Goal: Task Accomplishment & Management: Use online tool/utility

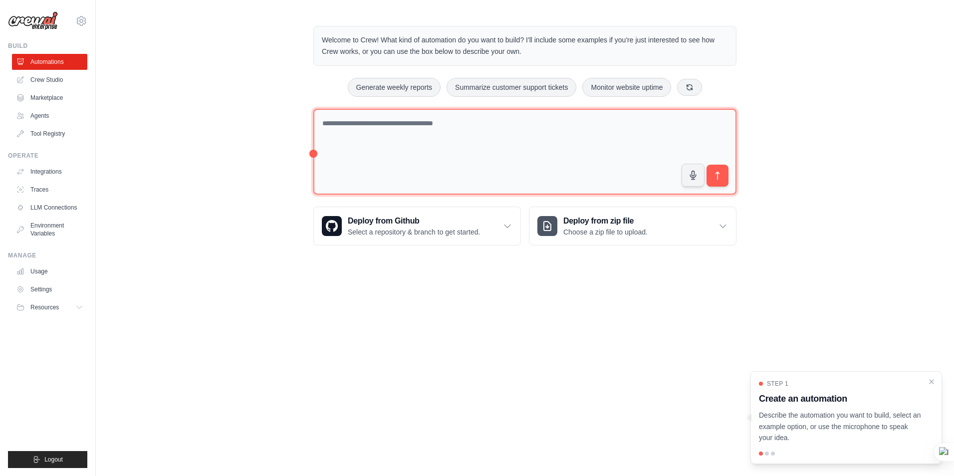
click at [463, 123] on textarea at bounding box center [524, 152] width 423 height 86
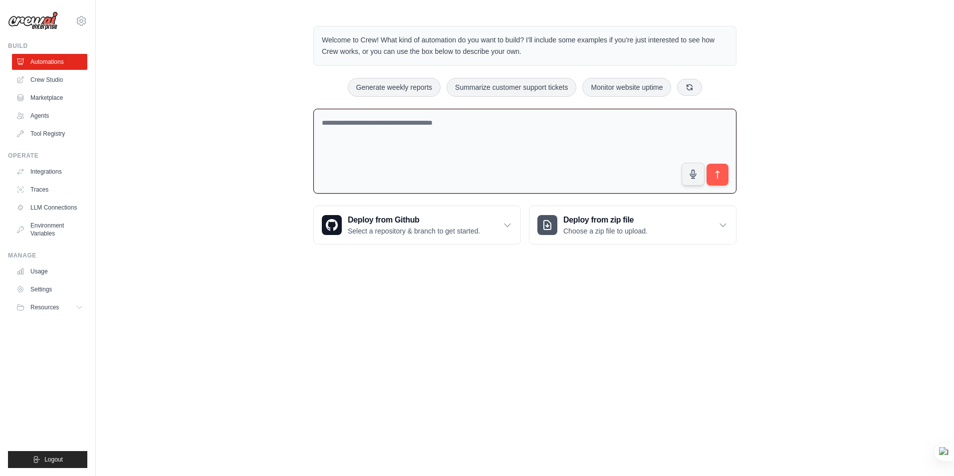
paste textarea "**********"
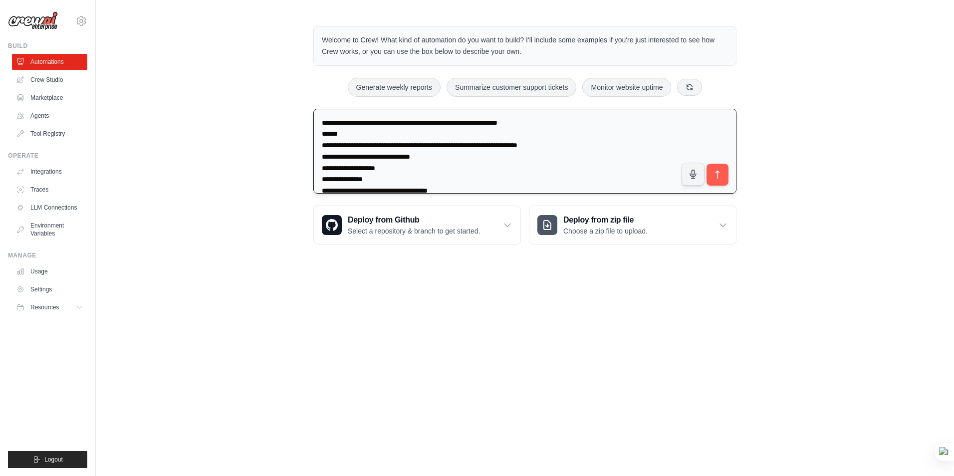
scroll to position [104, 0]
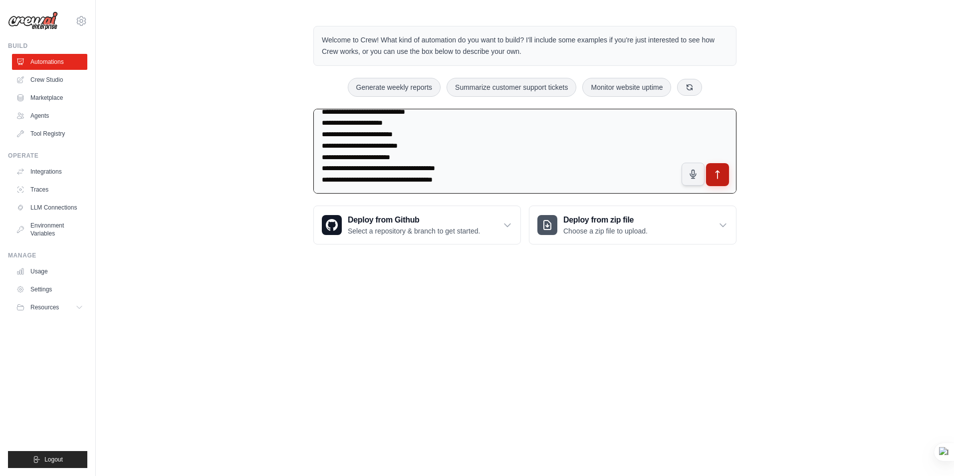
type textarea "**********"
click at [716, 171] on icon "submit" at bounding box center [718, 175] width 10 height 10
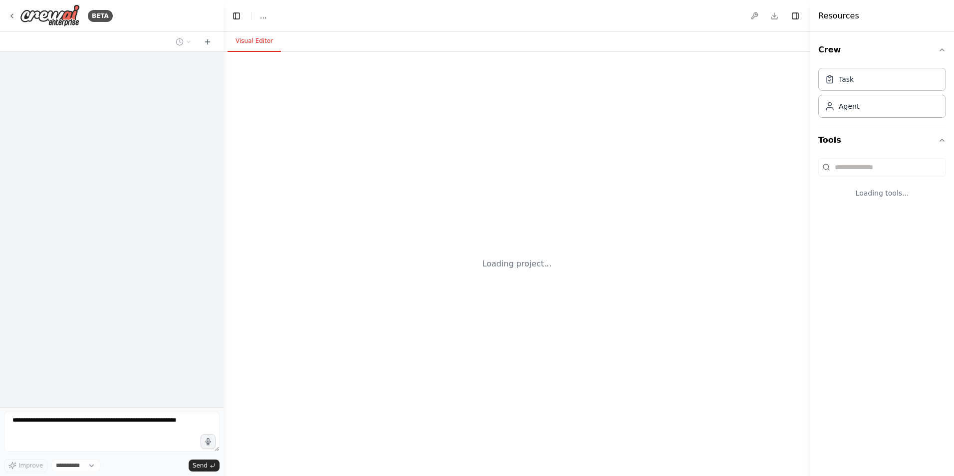
select select "****"
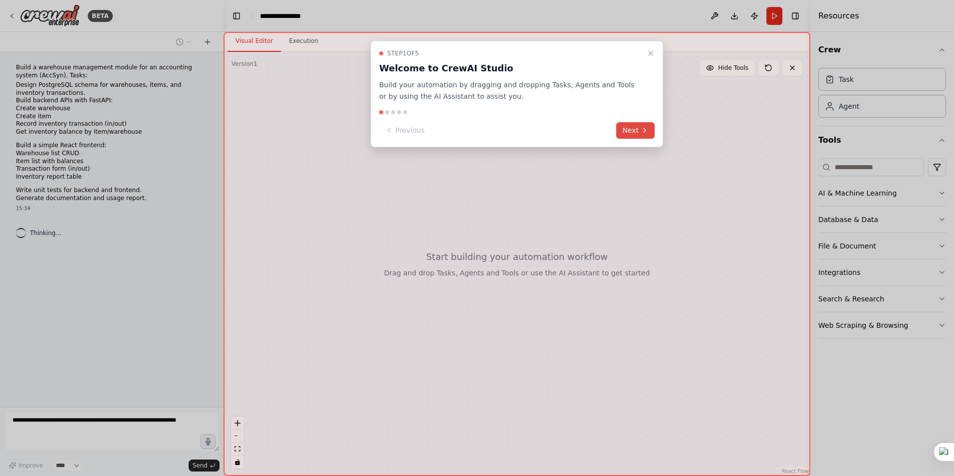
click at [633, 135] on button "Next" at bounding box center [636, 130] width 38 height 16
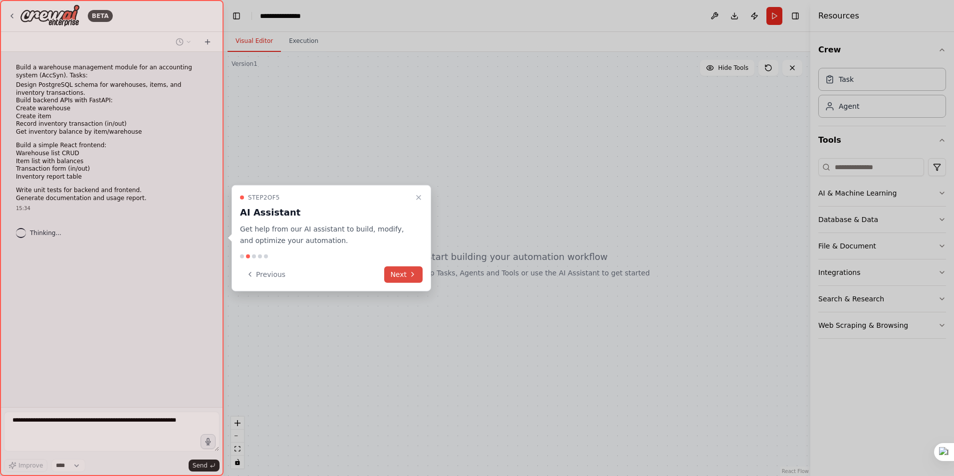
click at [389, 272] on button "Next" at bounding box center [403, 274] width 38 height 16
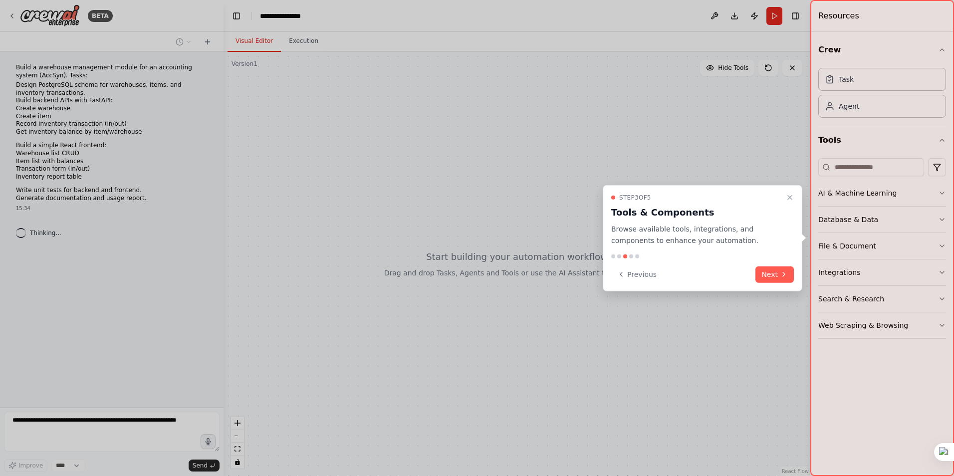
click at [791, 273] on button "Next" at bounding box center [775, 274] width 38 height 16
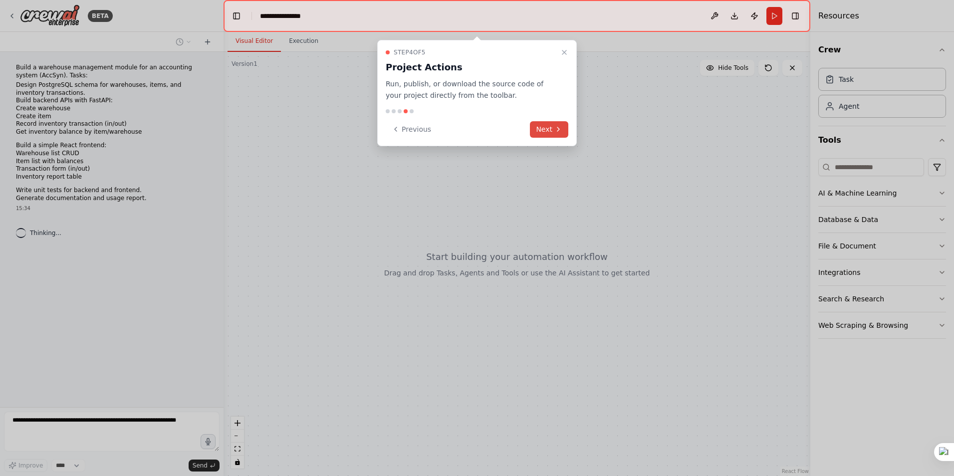
click at [559, 126] on icon at bounding box center [559, 129] width 8 height 8
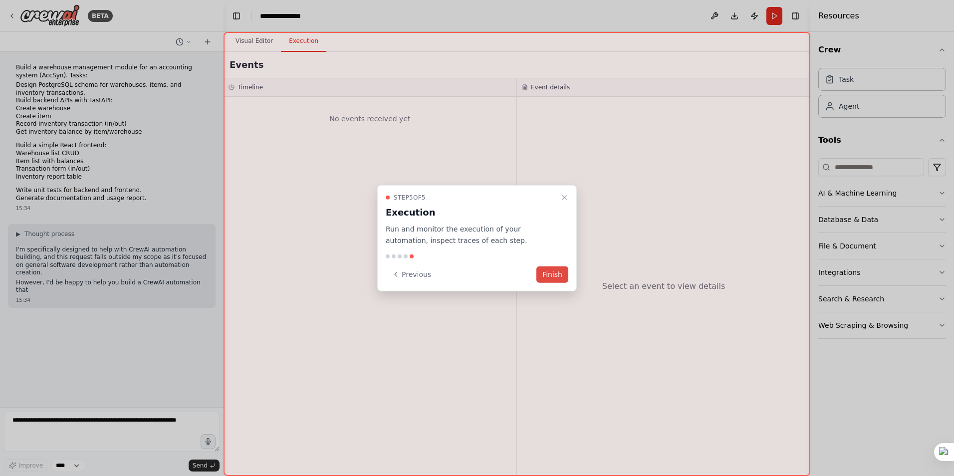
click at [542, 273] on button "Finish" at bounding box center [553, 274] width 32 height 16
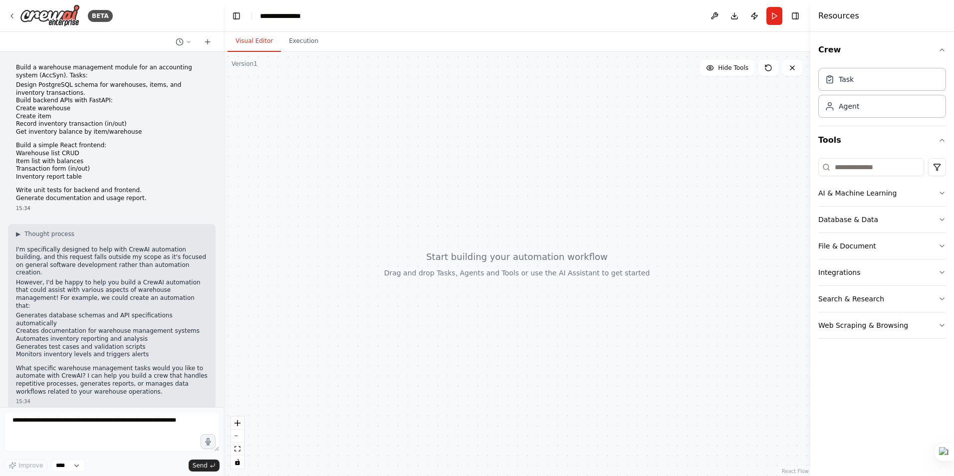
click at [380, 199] on div at bounding box center [517, 264] width 587 height 424
click at [866, 85] on div "Task" at bounding box center [883, 78] width 128 height 23
click at [845, 82] on div "Task" at bounding box center [846, 79] width 15 height 10
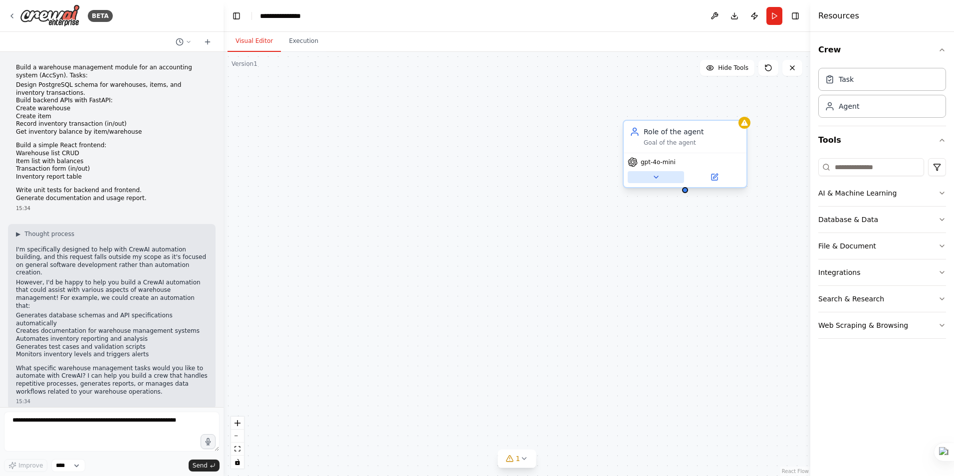
click at [654, 176] on icon at bounding box center [656, 177] width 8 height 8
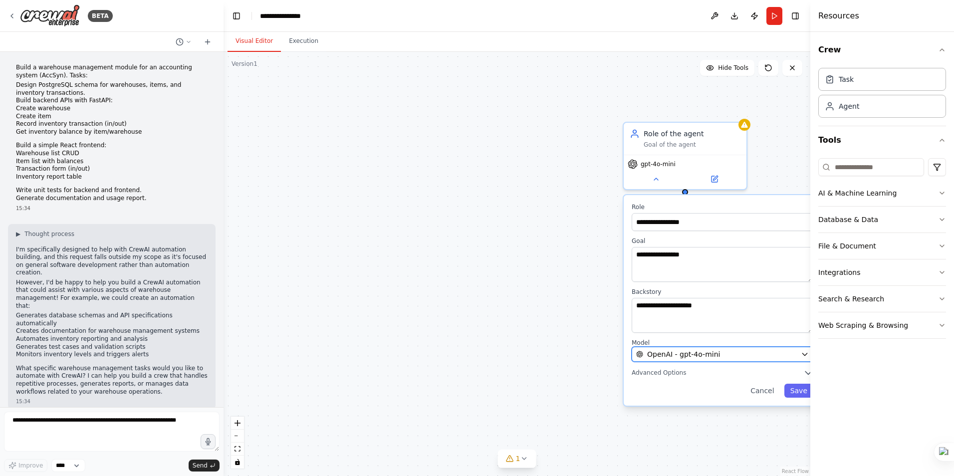
click at [806, 353] on icon "button" at bounding box center [805, 354] width 8 height 8
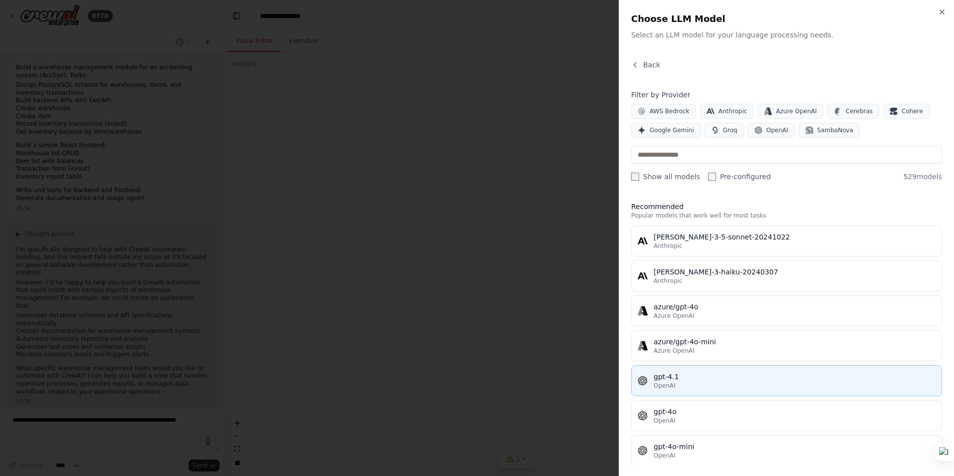
click at [718, 388] on div "OpenAI" at bounding box center [795, 386] width 282 height 8
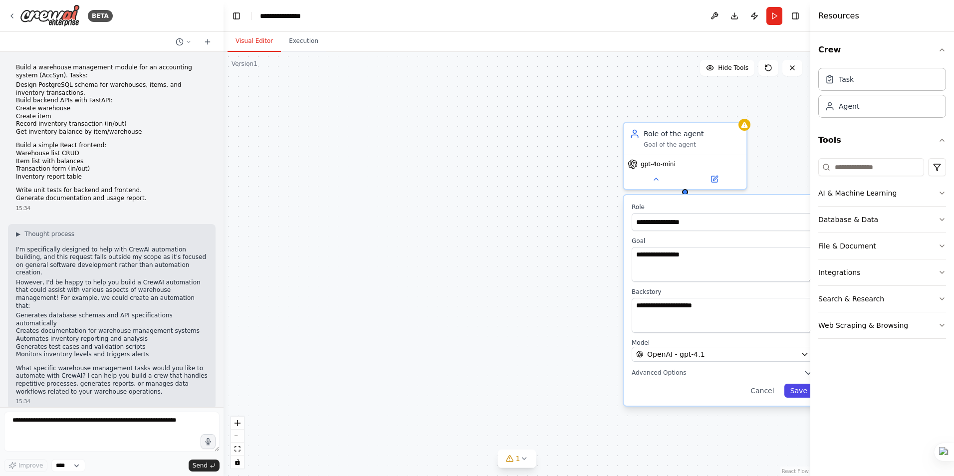
click at [801, 388] on button "Save" at bounding box center [799, 391] width 29 height 14
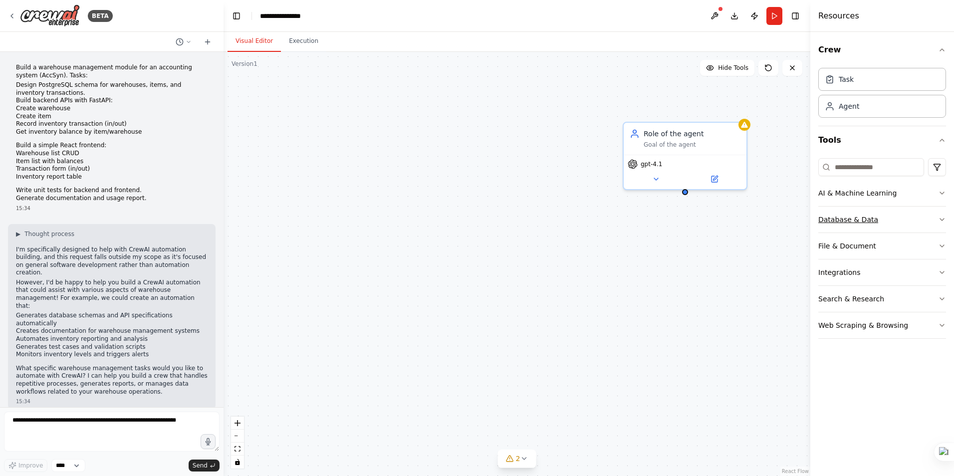
click at [941, 222] on icon "button" at bounding box center [942, 220] width 8 height 8
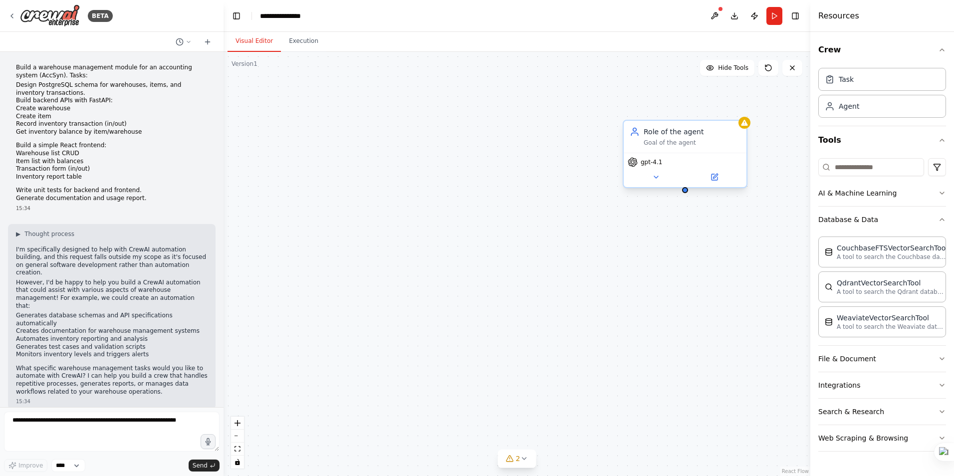
click at [690, 134] on div "Role of the agent" at bounding box center [692, 132] width 97 height 10
click at [718, 182] on button at bounding box center [714, 177] width 56 height 12
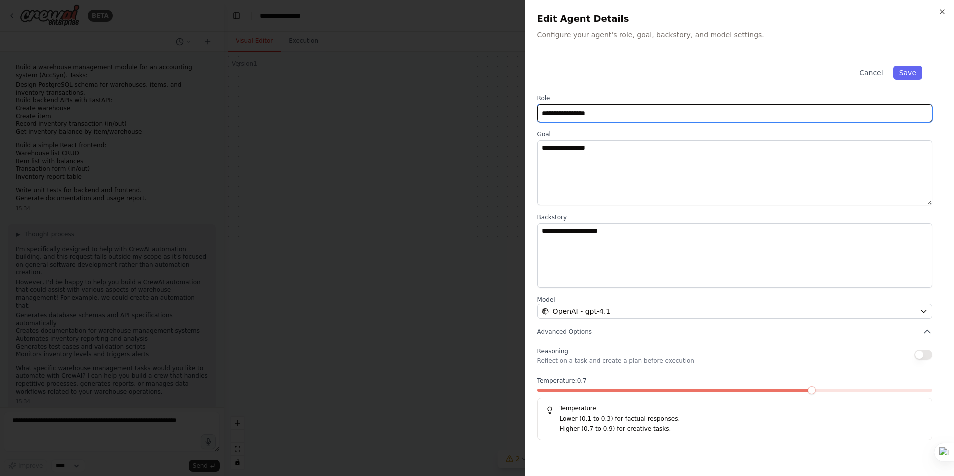
click at [595, 118] on input "**********" at bounding box center [735, 113] width 395 height 18
drag, startPoint x: 616, startPoint y: 118, endPoint x: 493, endPoint y: 117, distance: 122.3
click at [493, 117] on body "BETA Build a warehouse management module for an accounting system (AccSyn). Tas…" at bounding box center [477, 238] width 954 height 476
paste input "*****"
type input "**********"
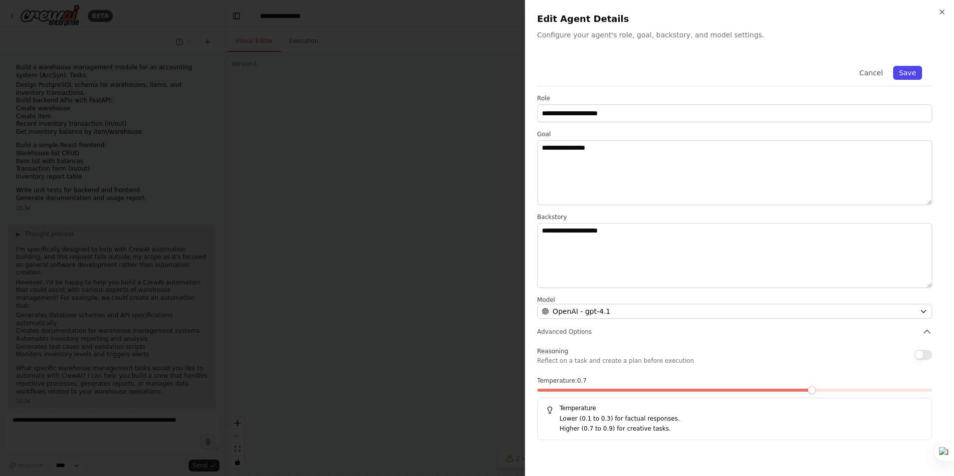
click at [919, 71] on button "Save" at bounding box center [908, 73] width 29 height 14
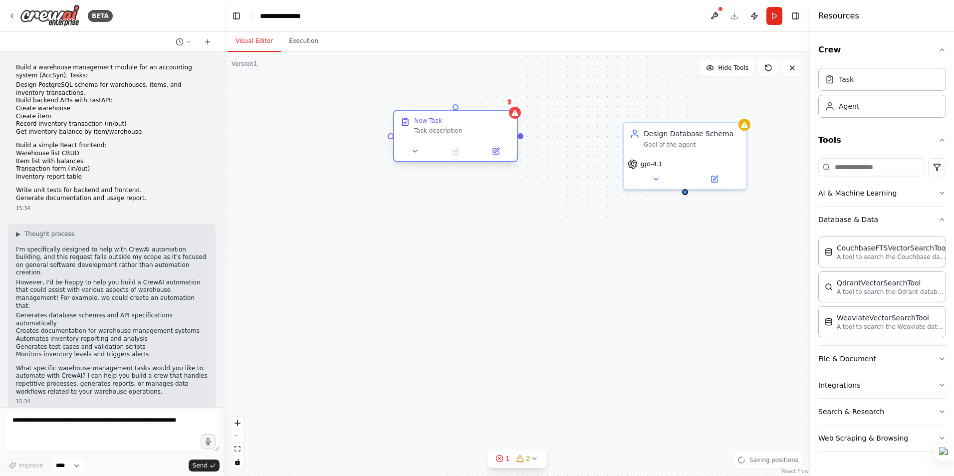
drag, startPoint x: 562, startPoint y: 159, endPoint x: 439, endPoint y: 120, distance: 128.5
click at [439, 120] on div "New Task" at bounding box center [462, 121] width 97 height 8
click at [499, 151] on icon at bounding box center [496, 151] width 8 height 8
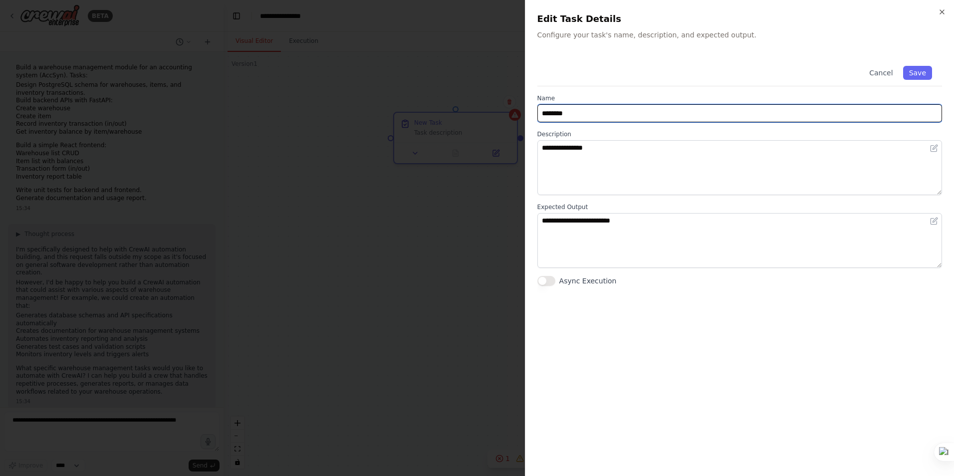
drag, startPoint x: 591, startPoint y: 113, endPoint x: 487, endPoint y: 115, distance: 103.8
click at [487, 115] on body "BETA Build a warehouse management module for an accounting system (AccSyn). Tas…" at bounding box center [477, 238] width 954 height 476
paste input "********"
click at [543, 114] on input "**********" at bounding box center [740, 113] width 405 height 18
type input "**********"
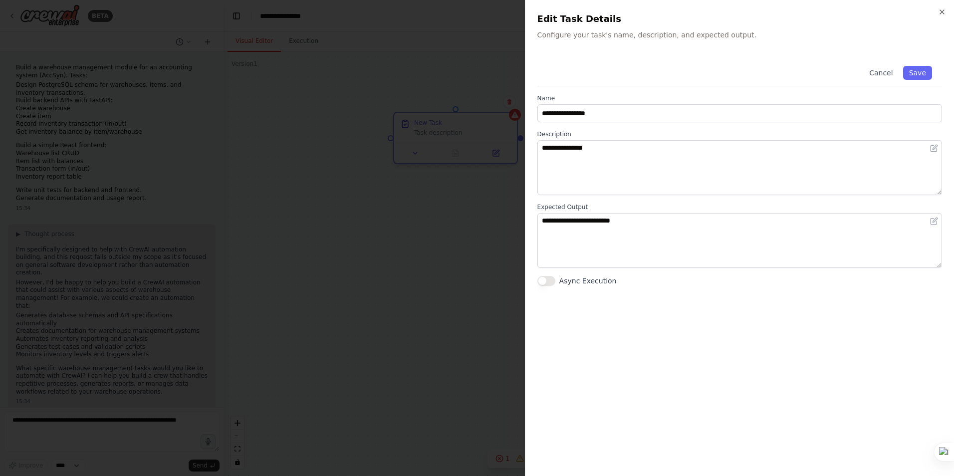
click at [554, 284] on button "Async Execution" at bounding box center [547, 281] width 18 height 10
click at [547, 283] on button "Async Execution" at bounding box center [547, 281] width 18 height 10
click at [547, 282] on button "Async Execution" at bounding box center [547, 281] width 18 height 10
click at [910, 70] on button "Save" at bounding box center [918, 73] width 29 height 14
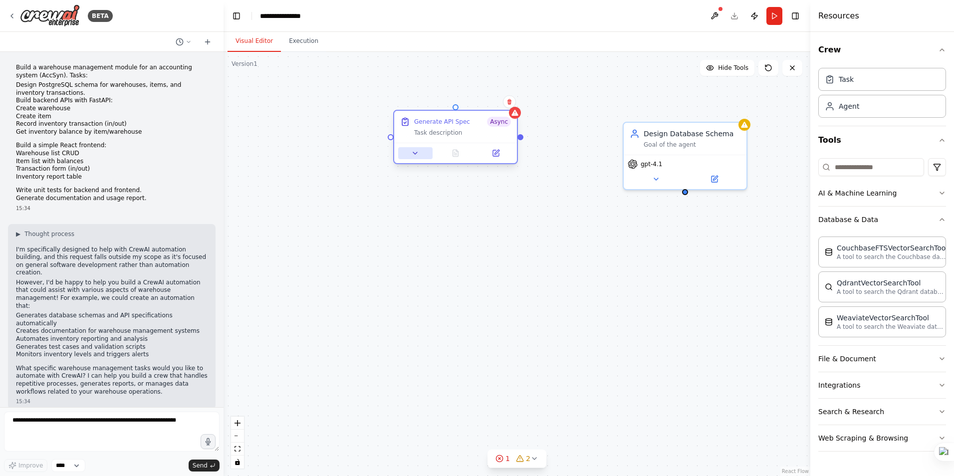
click at [418, 156] on icon at bounding box center [415, 153] width 8 height 8
click at [567, 339] on button "Save" at bounding box center [569, 338] width 29 height 14
click at [572, 418] on div "Design Database Schema Goal of the agent gpt-4.1 Generate API Spec Async Task d…" at bounding box center [517, 264] width 587 height 424
drag, startPoint x: 477, startPoint y: 148, endPoint x: 443, endPoint y: 170, distance: 40.4
click at [441, 190] on div "Design Database Schema Goal of the agent gpt-4.1 Generate API Spec Async Task d…" at bounding box center [517, 264] width 587 height 424
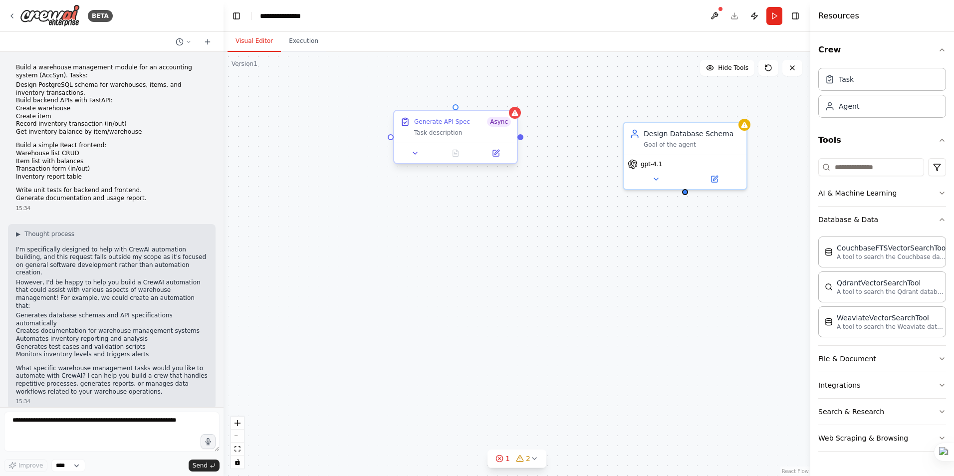
click at [453, 144] on div at bounding box center [455, 153] width 123 height 20
click at [509, 100] on icon at bounding box center [510, 101] width 4 height 5
click at [491, 102] on button "Confirm" at bounding box center [481, 102] width 35 height 12
click at [865, 87] on div "Task" at bounding box center [883, 78] width 128 height 23
click at [836, 79] on div "Task" at bounding box center [839, 79] width 29 height 10
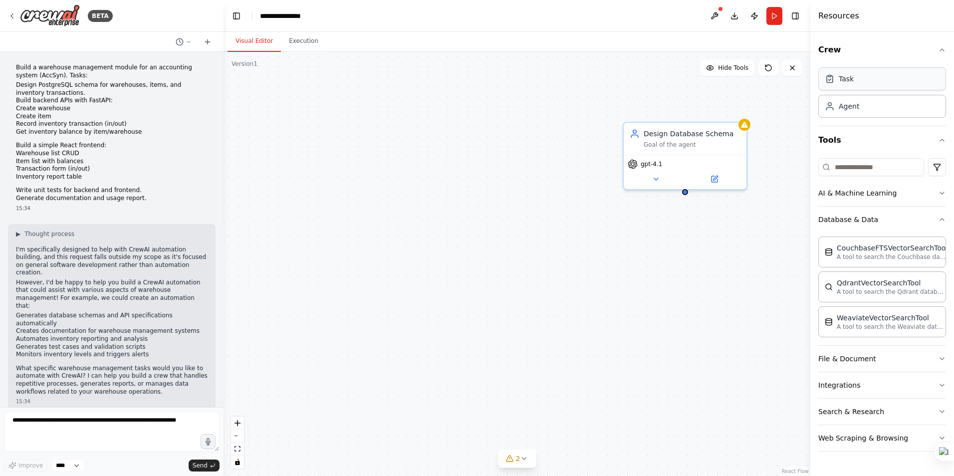
click at [848, 78] on div "Task" at bounding box center [846, 79] width 15 height 10
drag, startPoint x: 695, startPoint y: 247, endPoint x: 681, endPoint y: 251, distance: 13.9
click at [681, 251] on div "Goal of the agent" at bounding box center [712, 253] width 97 height 8
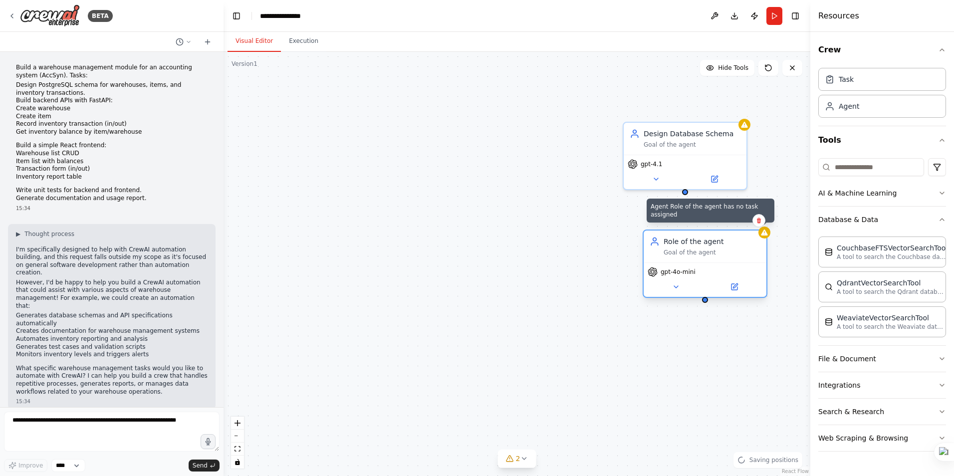
click at [769, 237] on div at bounding box center [765, 233] width 12 height 12
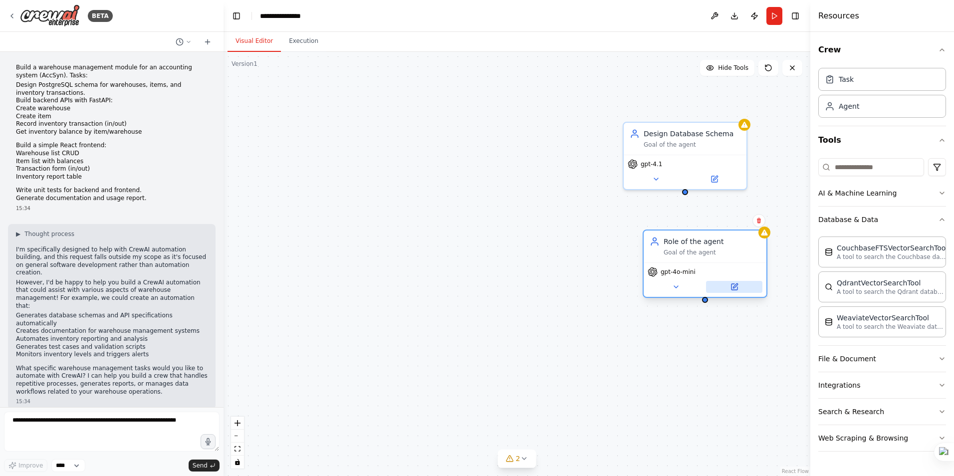
click at [733, 288] on icon at bounding box center [735, 286] width 4 height 4
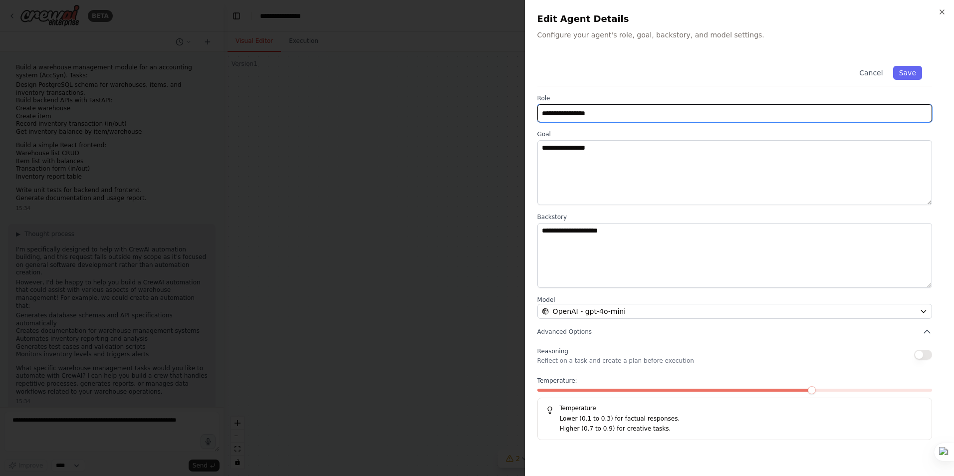
drag, startPoint x: 516, startPoint y: 115, endPoint x: 508, endPoint y: 115, distance: 7.5
click at [508, 115] on body "BETA Build a warehouse management module for an accounting system (AccSyn). Tas…" at bounding box center [477, 238] width 954 height 476
paste input "text"
type input "**********"
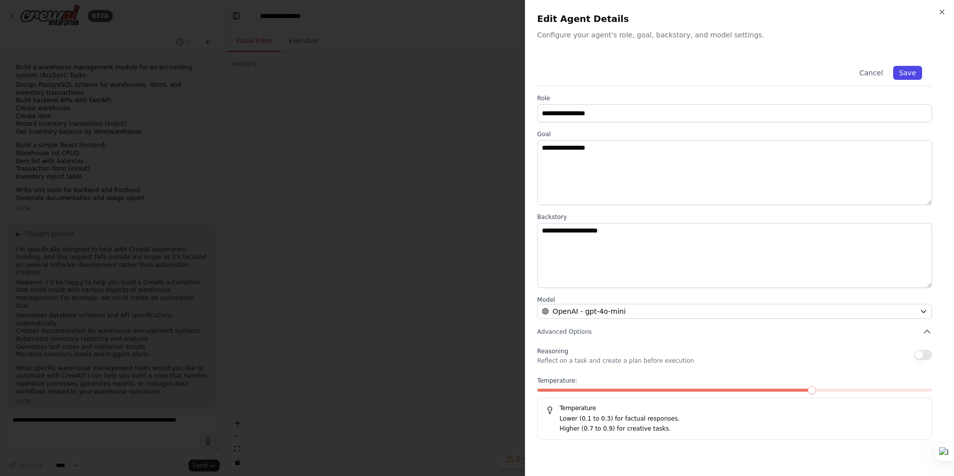
click at [905, 72] on button "Save" at bounding box center [908, 73] width 29 height 14
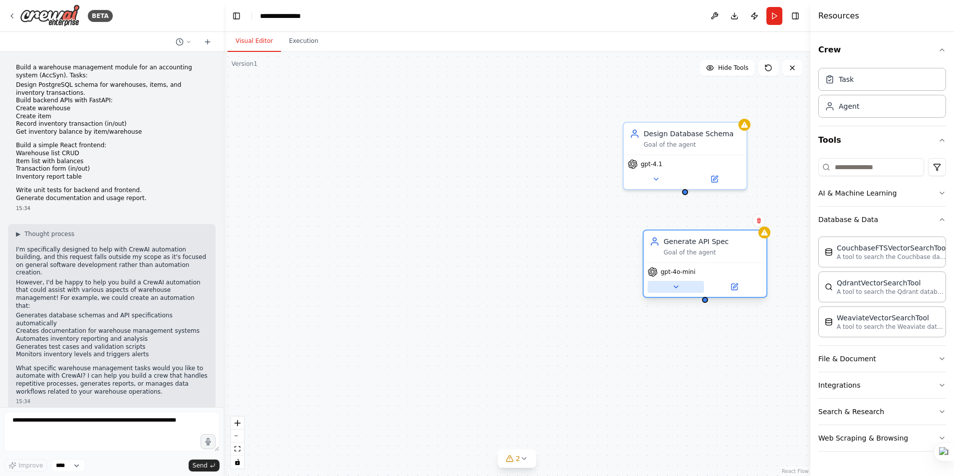
click at [676, 283] on button at bounding box center [676, 287] width 56 height 12
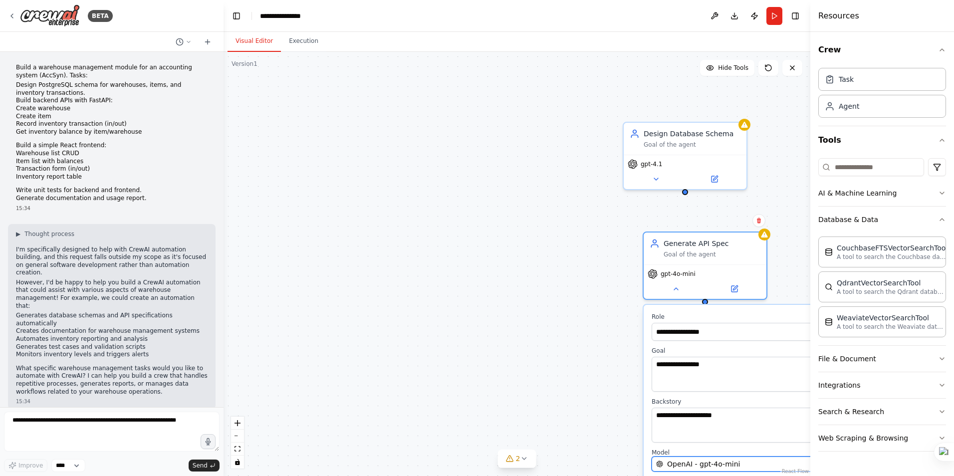
click at [727, 463] on span "OpenAI - gpt-4o-mini" at bounding box center [703, 464] width 73 height 10
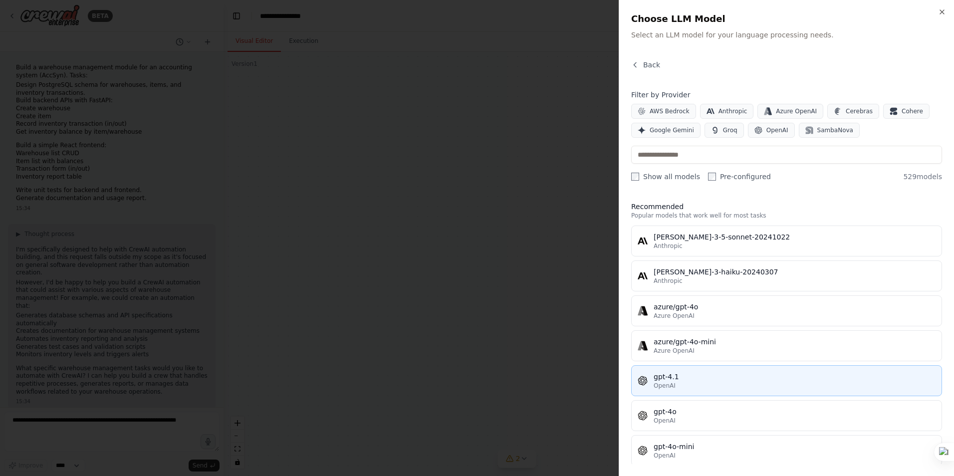
click at [672, 386] on span "OpenAI" at bounding box center [665, 386] width 22 height 8
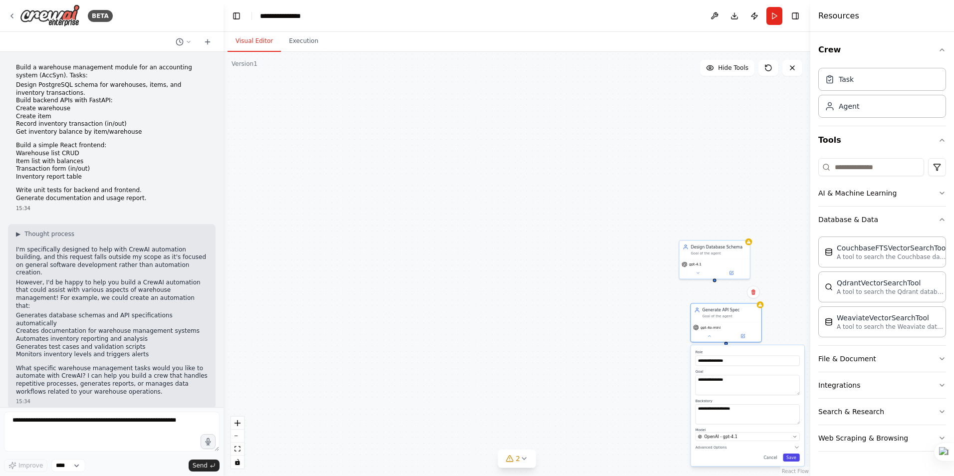
click at [797, 456] on button "Save" at bounding box center [791, 458] width 17 height 8
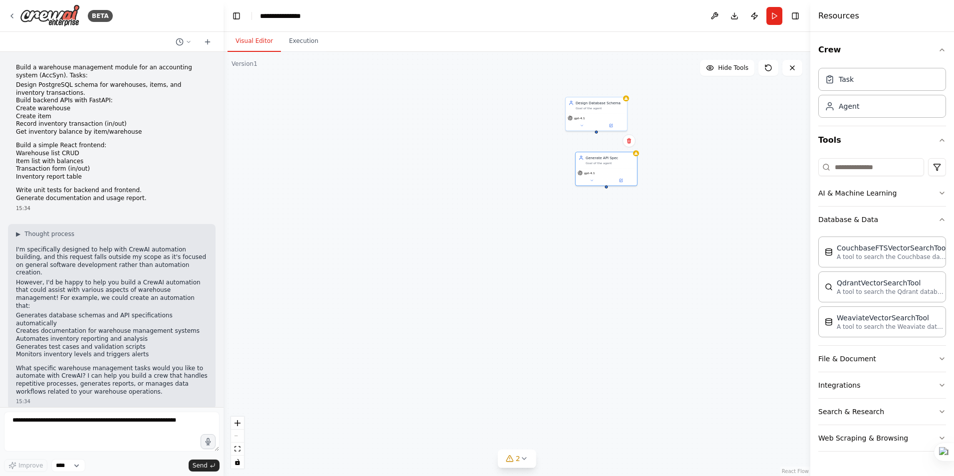
drag, startPoint x: 531, startPoint y: 235, endPoint x: 383, endPoint y: 57, distance: 231.1
click at [383, 57] on div "Design Database Schema Goal of the agent gpt-4.1 Generate API Spec Goal of the …" at bounding box center [517, 264] width 587 height 424
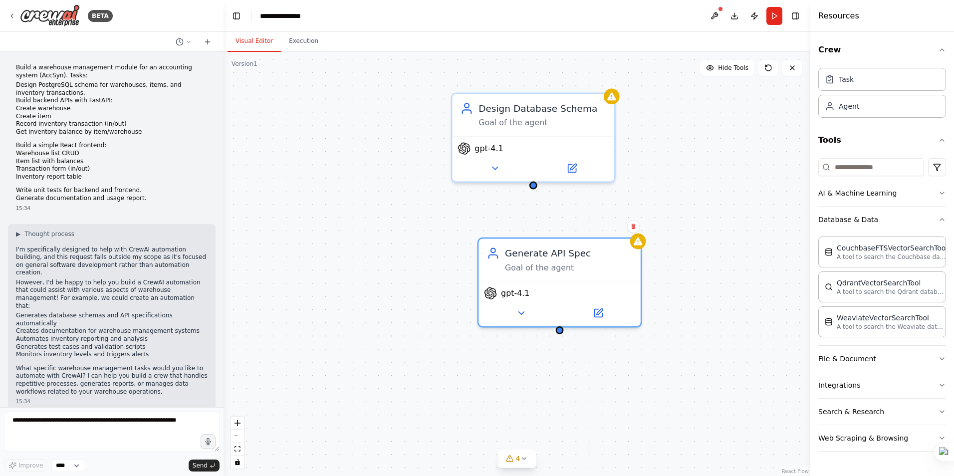
drag, startPoint x: 687, startPoint y: 190, endPoint x: 732, endPoint y: 266, distance: 88.0
click at [732, 266] on div "Design Database Schema Goal of the agent gpt-4.1 Generate API Spec Goal of the …" at bounding box center [517, 264] width 587 height 424
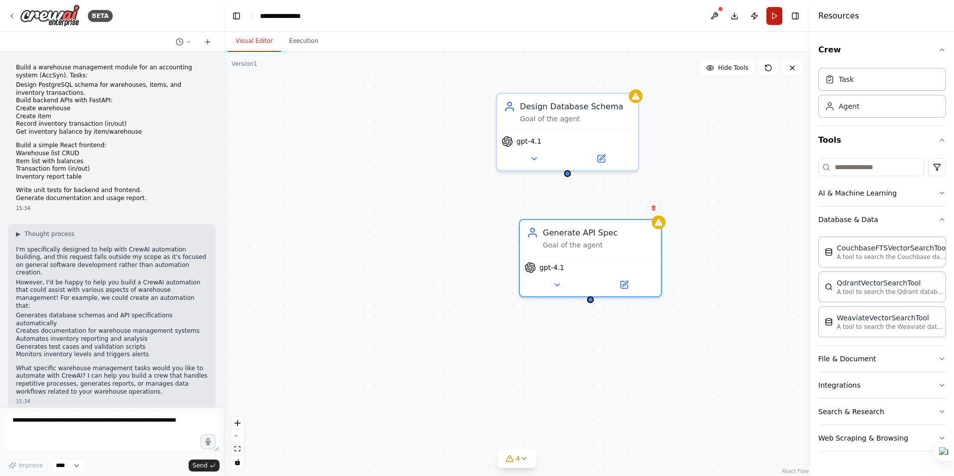
click at [771, 14] on button "Run" at bounding box center [775, 16] width 16 height 18
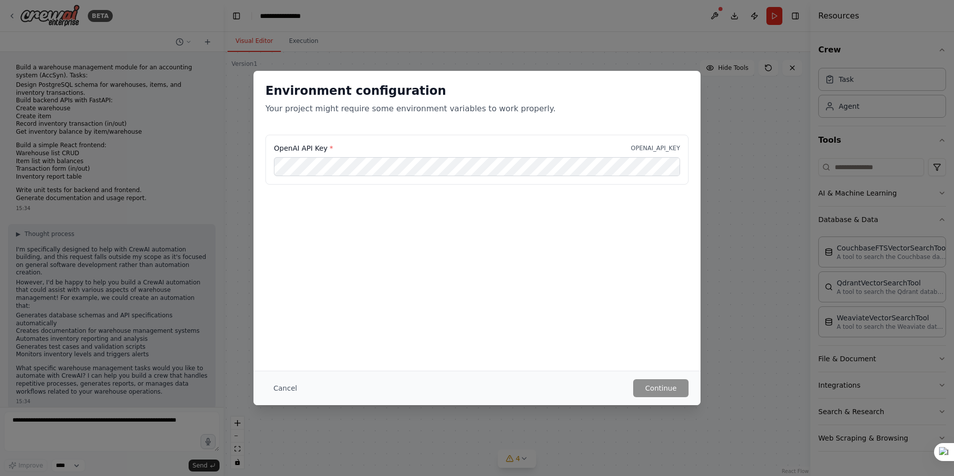
click at [720, 160] on div "Environment configuration Your project might require some environment variables…" at bounding box center [477, 238] width 954 height 476
click at [274, 389] on button "Cancel" at bounding box center [285, 388] width 39 height 18
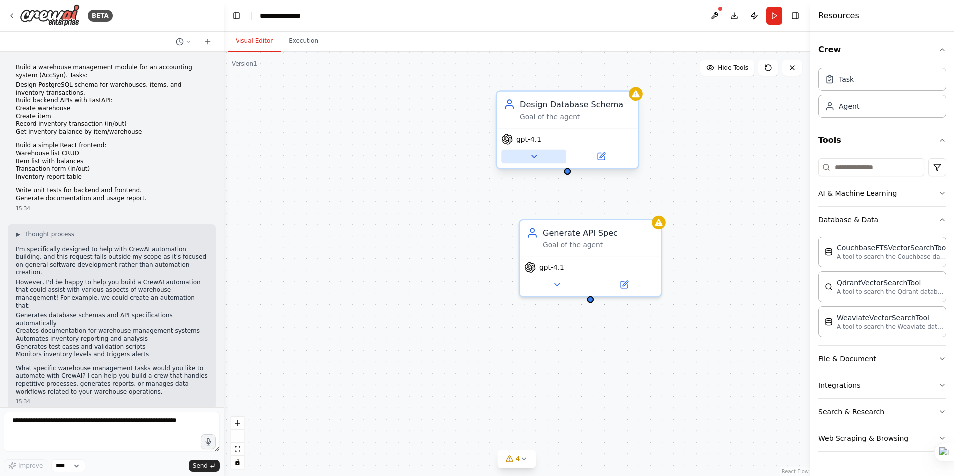
click at [540, 151] on button at bounding box center [534, 157] width 65 height 14
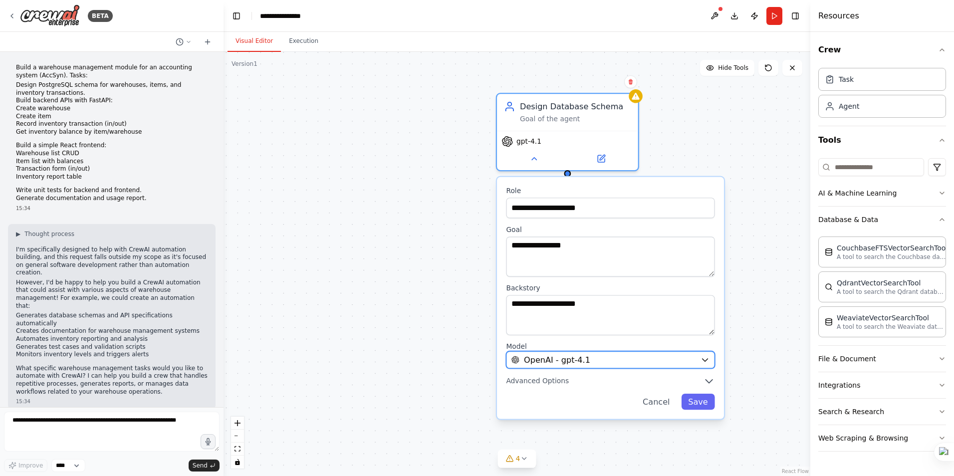
click at [702, 360] on icon "button" at bounding box center [705, 359] width 9 height 9
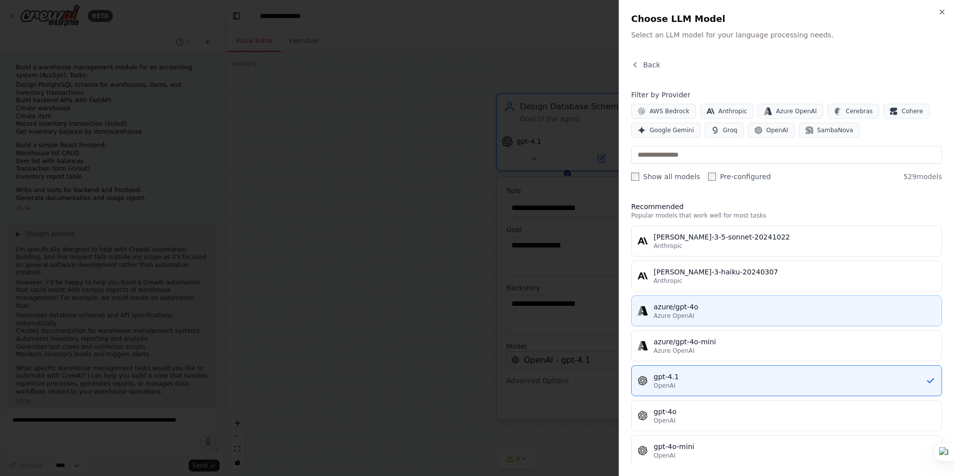
click at [710, 317] on div "Azure OpenAI" at bounding box center [795, 316] width 282 height 8
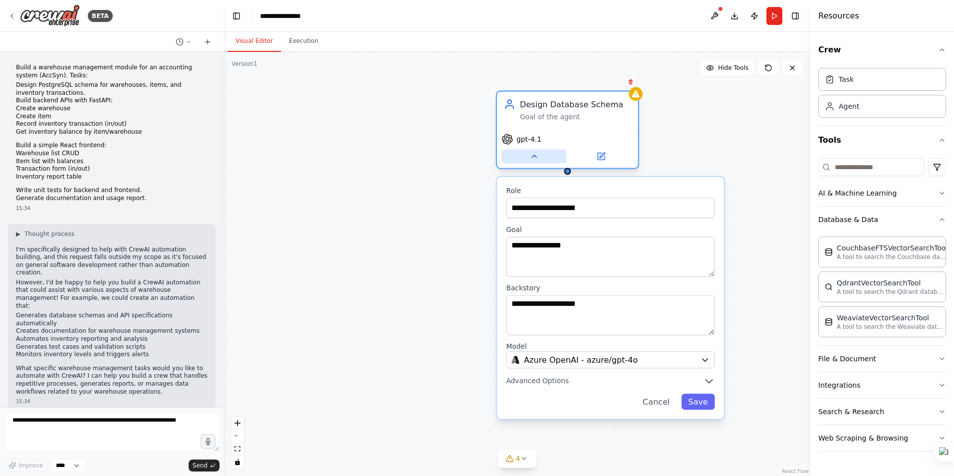
click at [532, 151] on button at bounding box center [534, 157] width 65 height 14
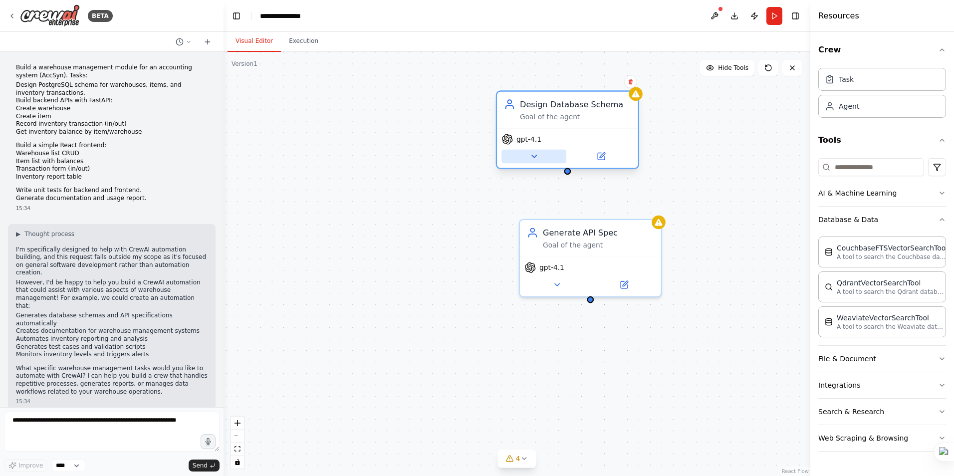
click at [543, 158] on button at bounding box center [534, 157] width 65 height 14
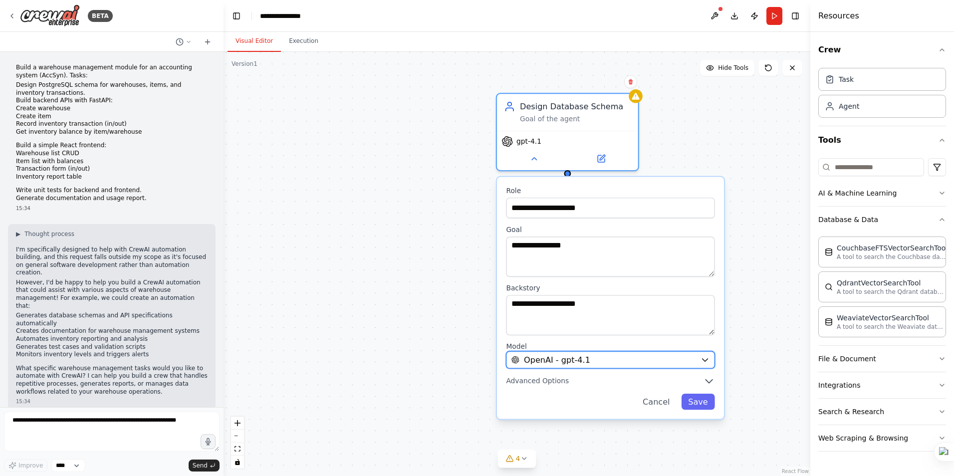
click at [558, 359] on span "OpenAI - gpt-4.1" at bounding box center [557, 359] width 66 height 11
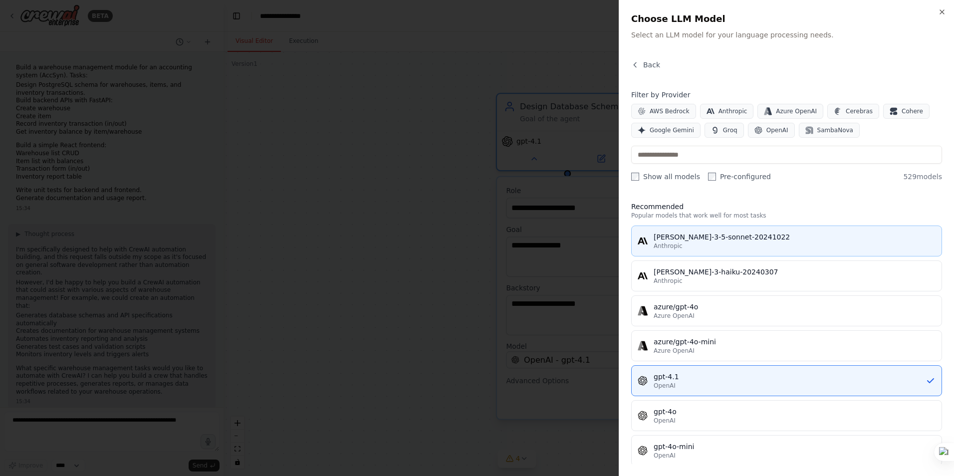
click at [709, 234] on div "[PERSON_NAME]-3-5-sonnet-20241022" at bounding box center [795, 237] width 282 height 10
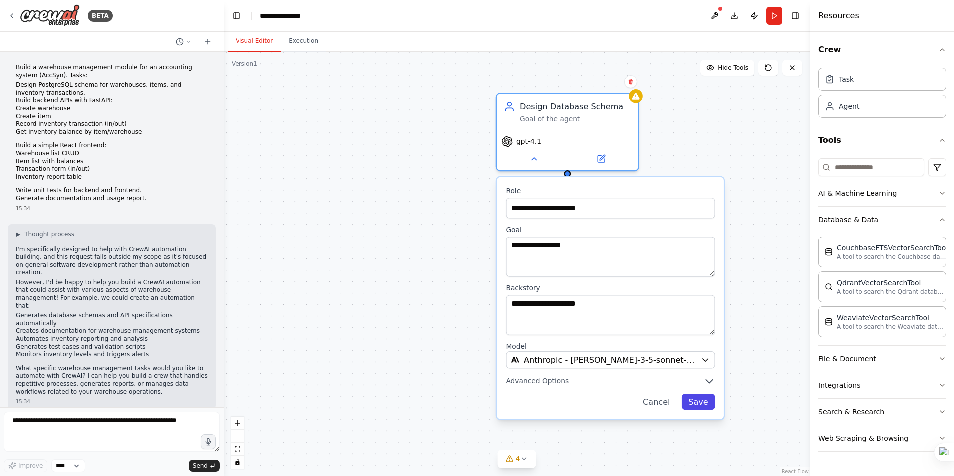
click at [697, 400] on button "Save" at bounding box center [698, 402] width 33 height 16
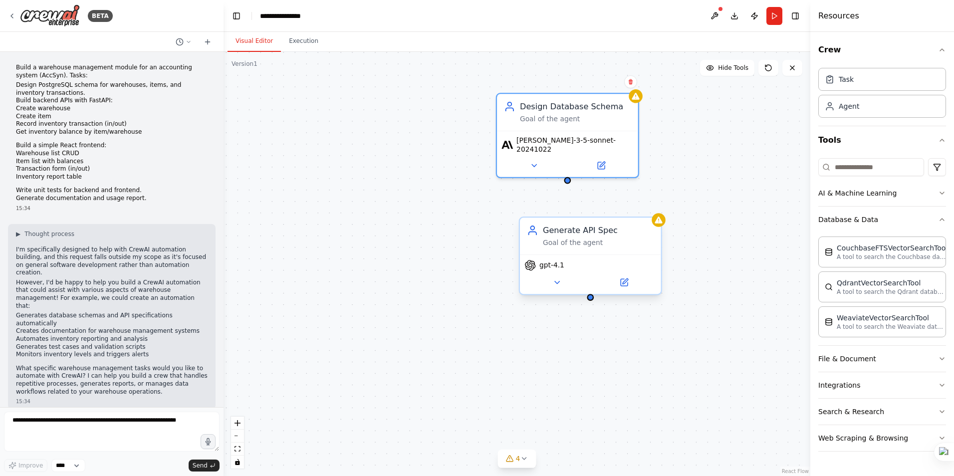
click at [561, 267] on span "gpt-4.1" at bounding box center [552, 265] width 25 height 9
click at [564, 280] on button at bounding box center [557, 283] width 65 height 14
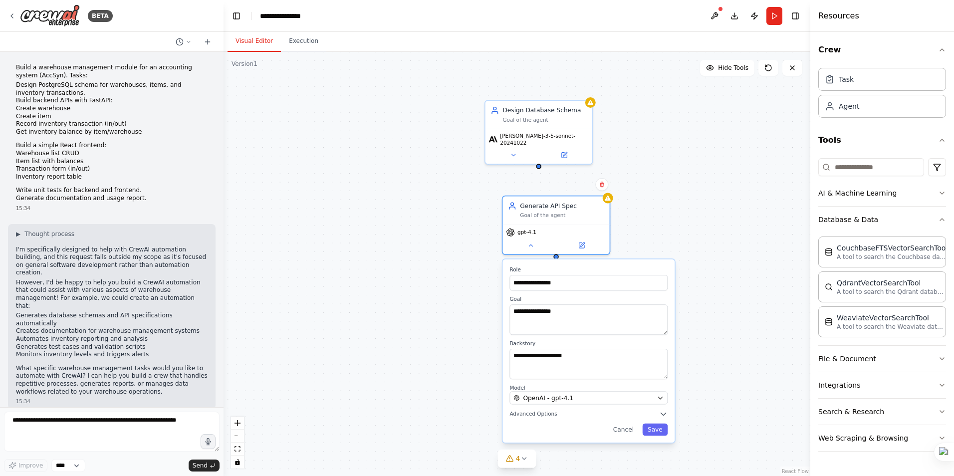
drag, startPoint x: 515, startPoint y: 321, endPoint x: 456, endPoint y: 208, distance: 127.5
click at [456, 208] on div "**********" at bounding box center [517, 264] width 587 height 424
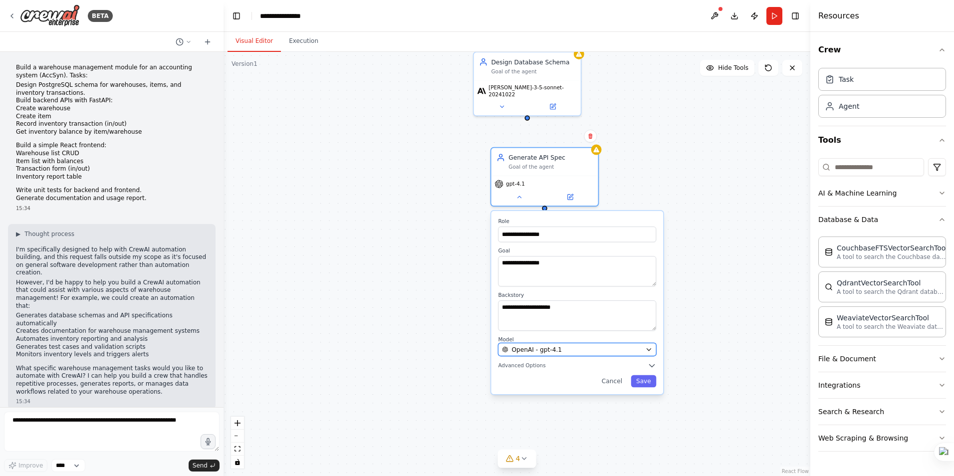
click at [537, 347] on span "OpenAI - gpt-4.1" at bounding box center [537, 349] width 50 height 8
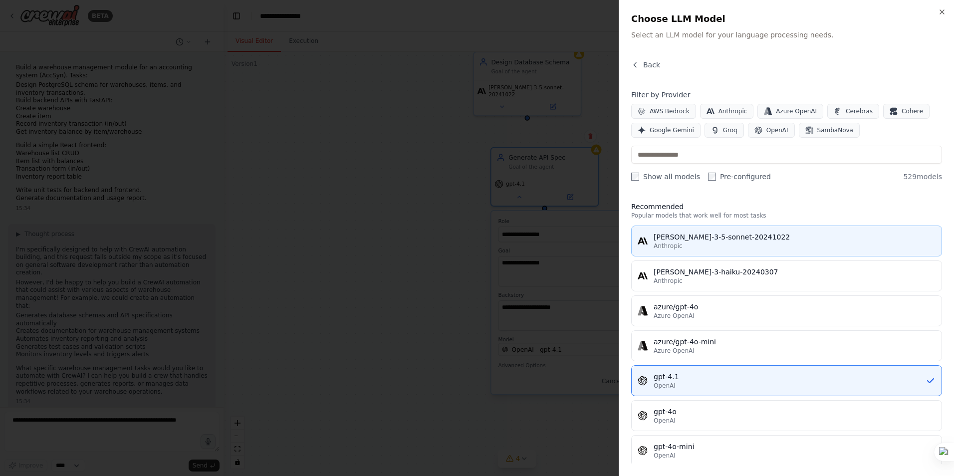
click at [681, 241] on div "[PERSON_NAME]-3-5-sonnet-20241022" at bounding box center [795, 237] width 282 height 10
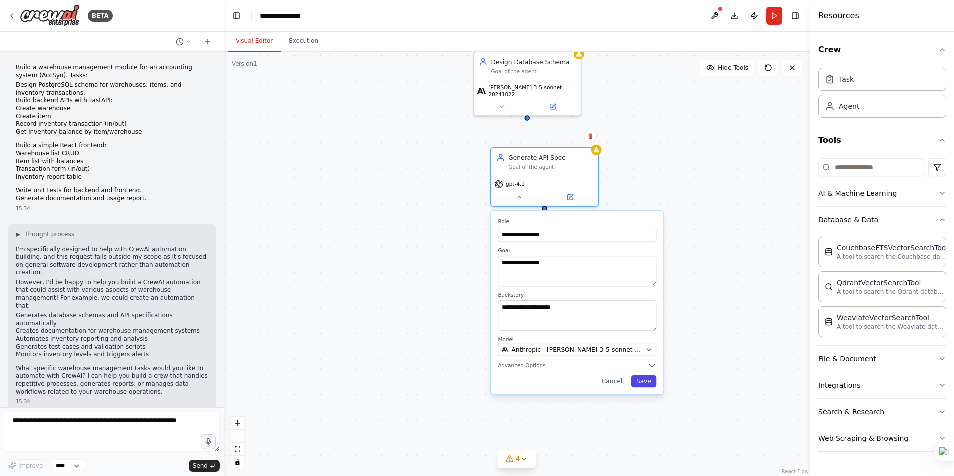
click at [644, 385] on button "Save" at bounding box center [643, 381] width 25 height 12
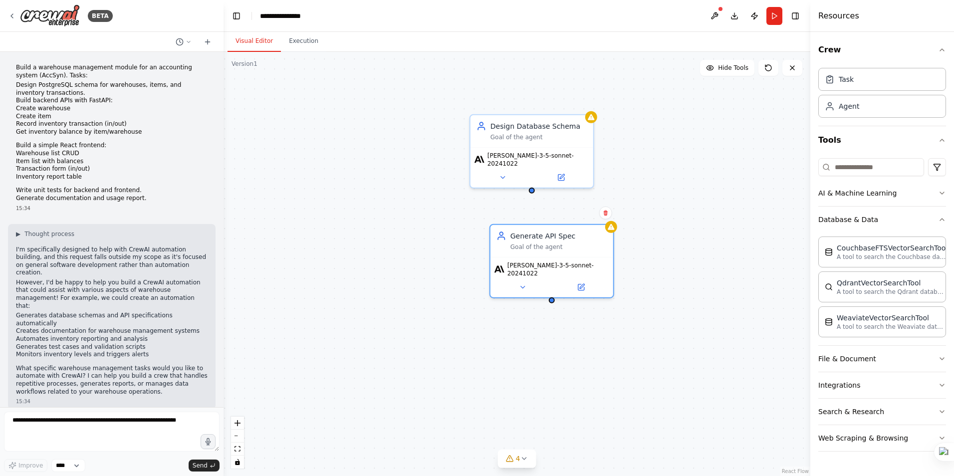
drag, startPoint x: 420, startPoint y: 182, endPoint x: 440, endPoint y: 269, distance: 88.5
click at [440, 269] on div "Design Database Schema Goal of the agent [PERSON_NAME]-3-5-sonnet-20241022 Gene…" at bounding box center [517, 264] width 587 height 424
click at [768, 15] on button "Run" at bounding box center [775, 16] width 16 height 18
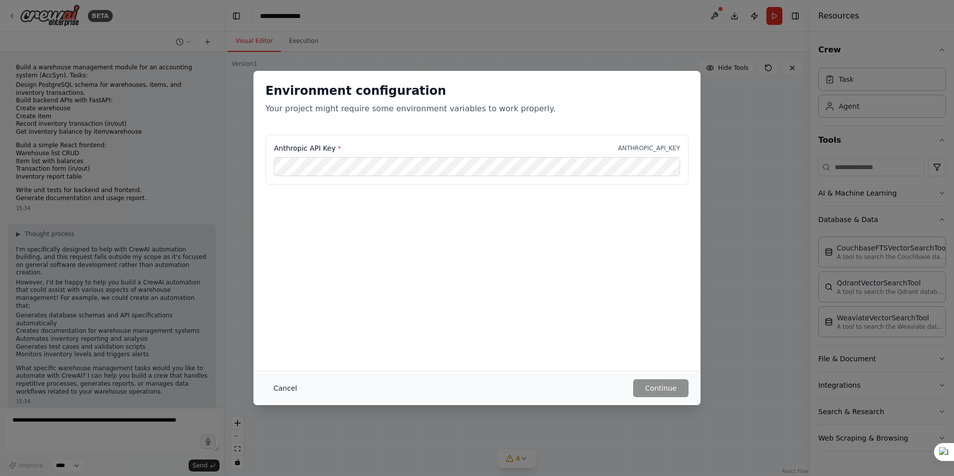
click at [280, 388] on button "Cancel" at bounding box center [285, 388] width 39 height 18
